Goal: Task Accomplishment & Management: Complete application form

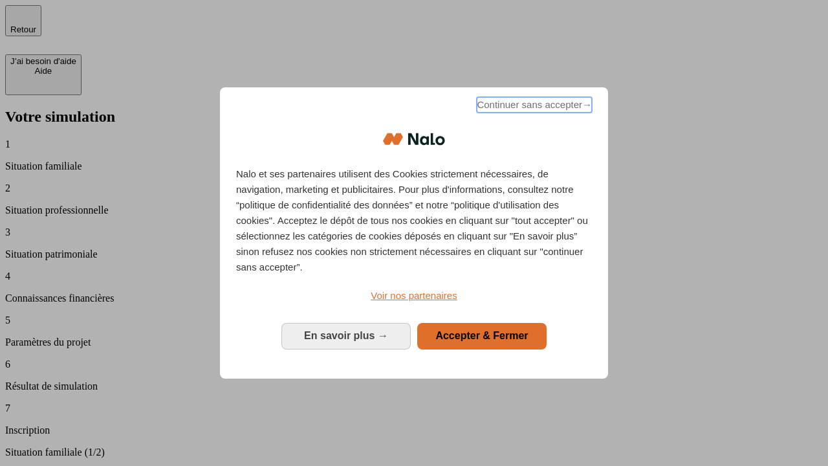
click at [533, 107] on span "Continuer sans accepter →" at bounding box center [534, 105] width 115 height 16
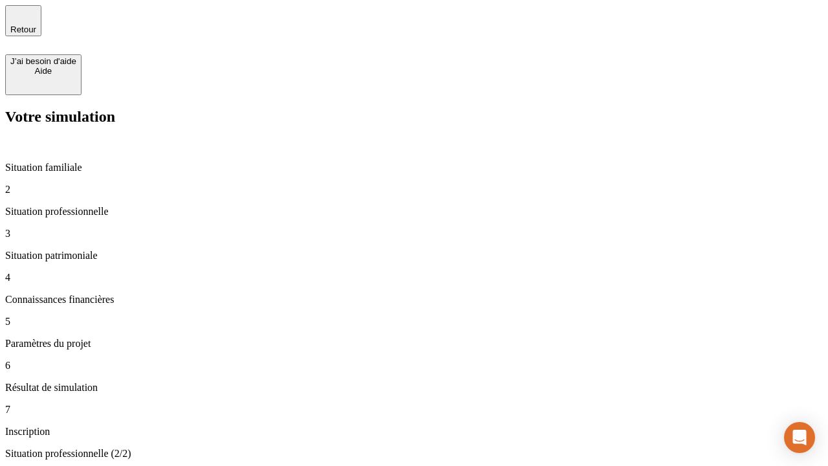
type input "30 000"
type input "0"
type input "1 000"
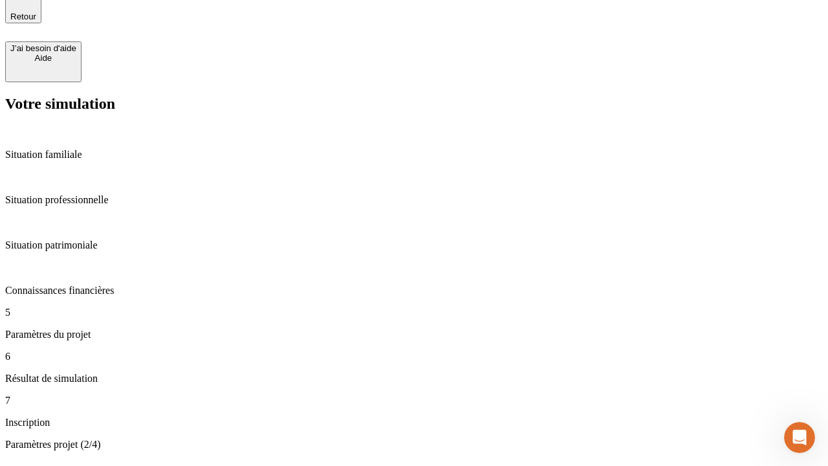
type input "40"
type input "64"
type input "200 000"
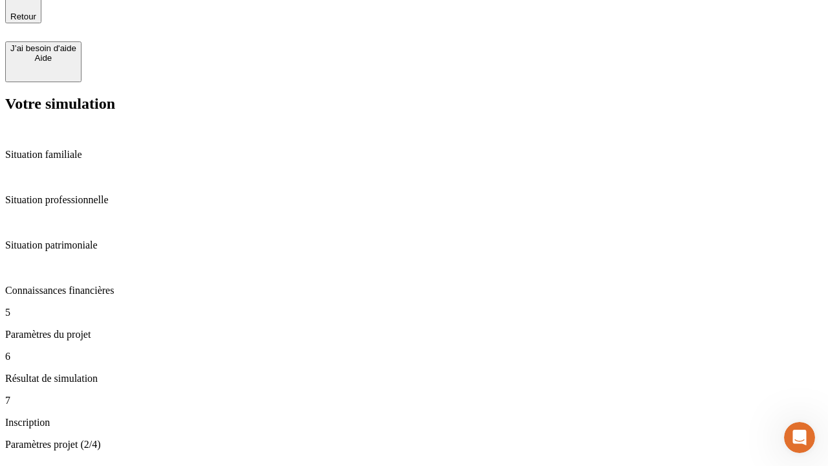
type input "640"
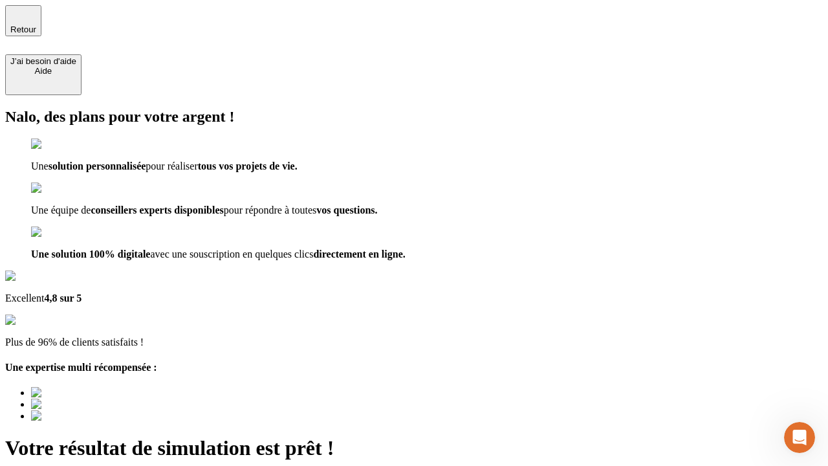
type input "[EMAIL_ADDRESS][DOMAIN_NAME]"
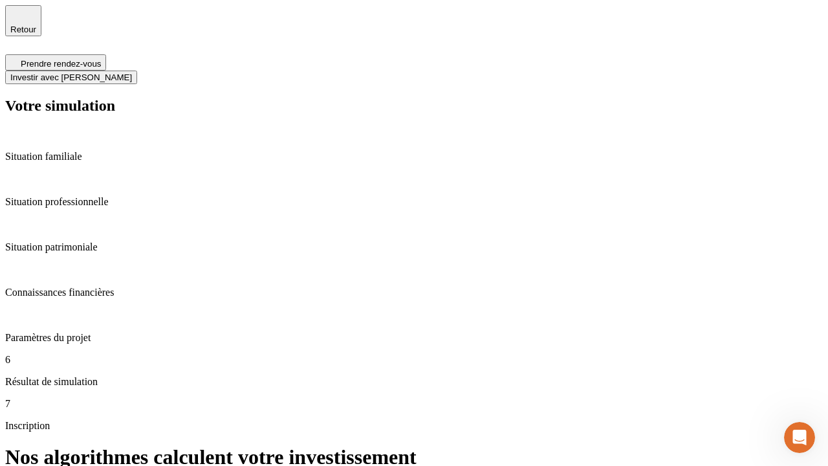
scroll to position [5, 0]
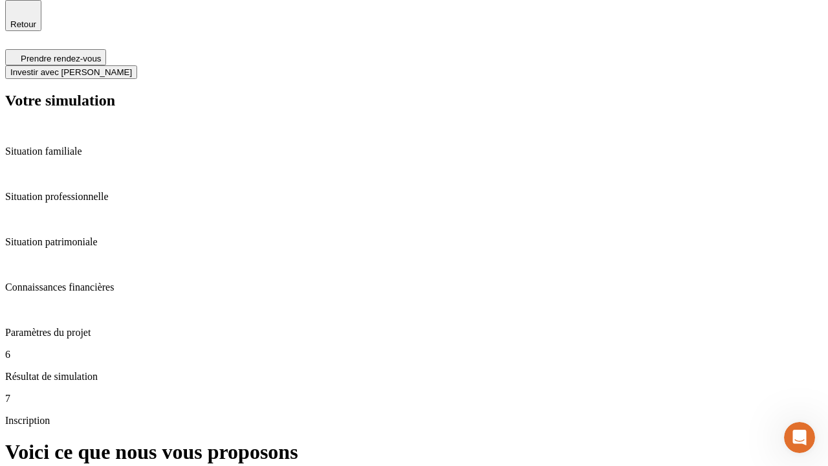
click at [132, 67] on span "Investir avec [PERSON_NAME]" at bounding box center [71, 72] width 122 height 10
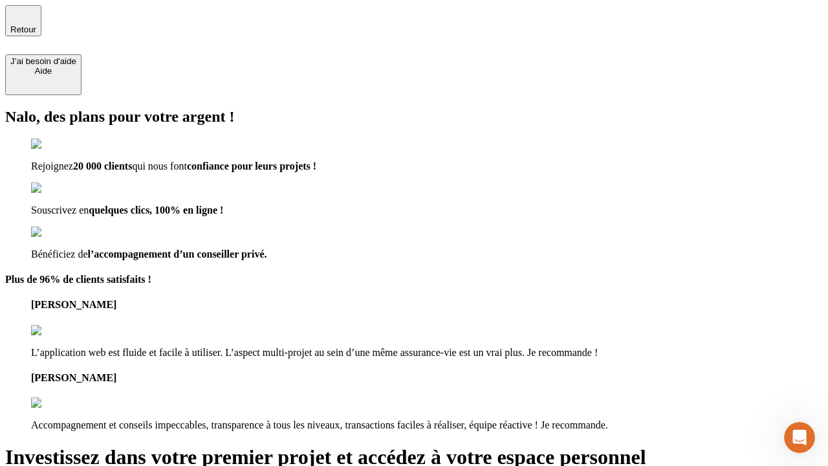
type input "[PERSON_NAME][EMAIL_ADDRESS][DOMAIN_NAME]"
